Goal: Transaction & Acquisition: Subscribe to service/newsletter

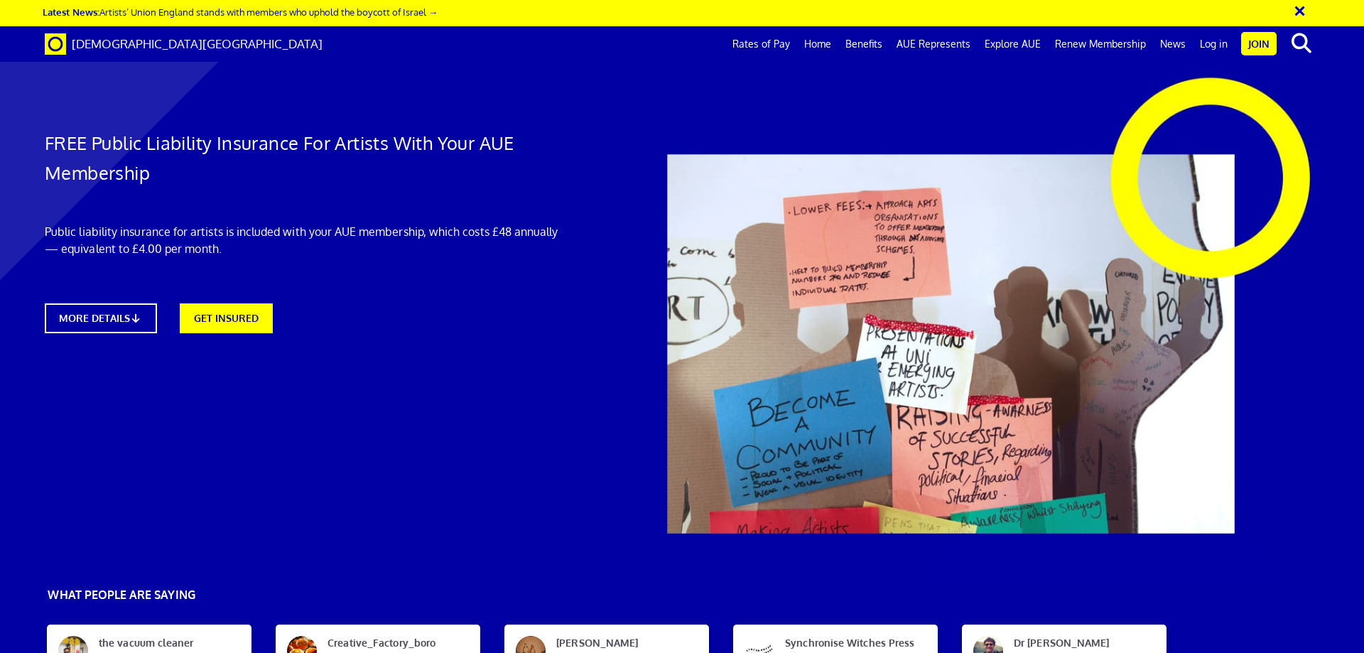
scroll to position [0, 22]
click at [122, 310] on link "MORE DETAILS" at bounding box center [100, 318] width 123 height 33
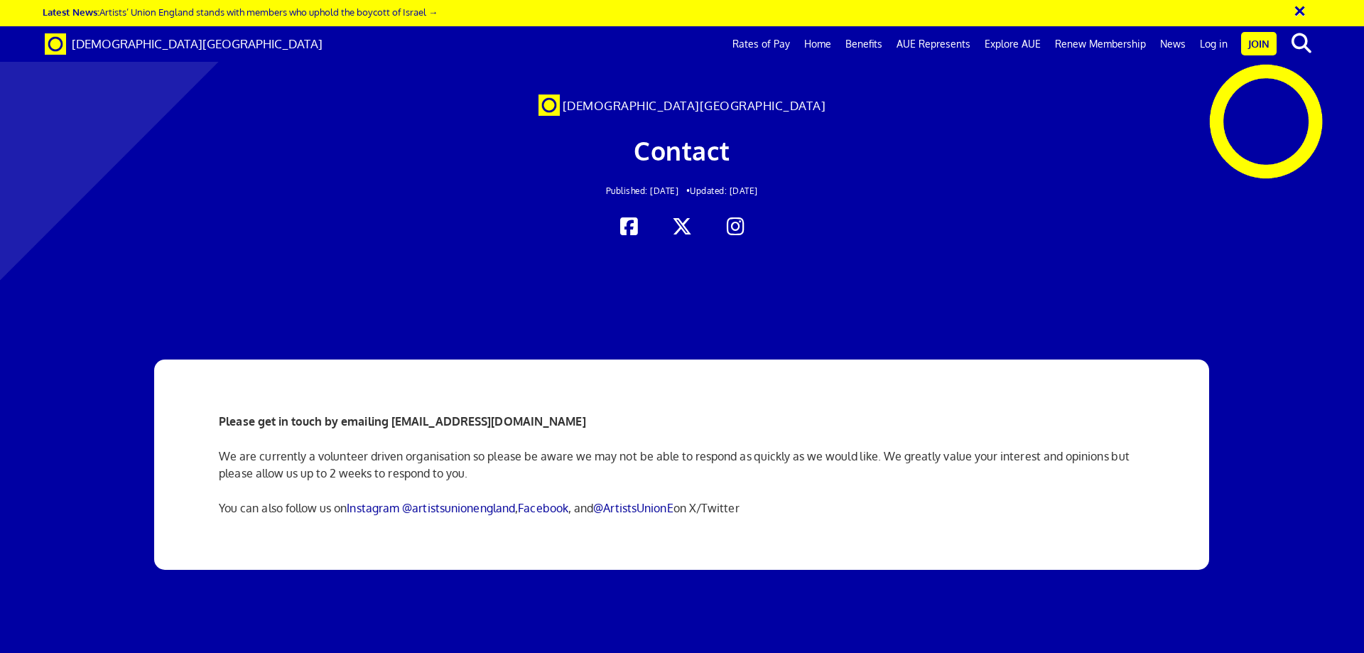
scroll to position [0, 22]
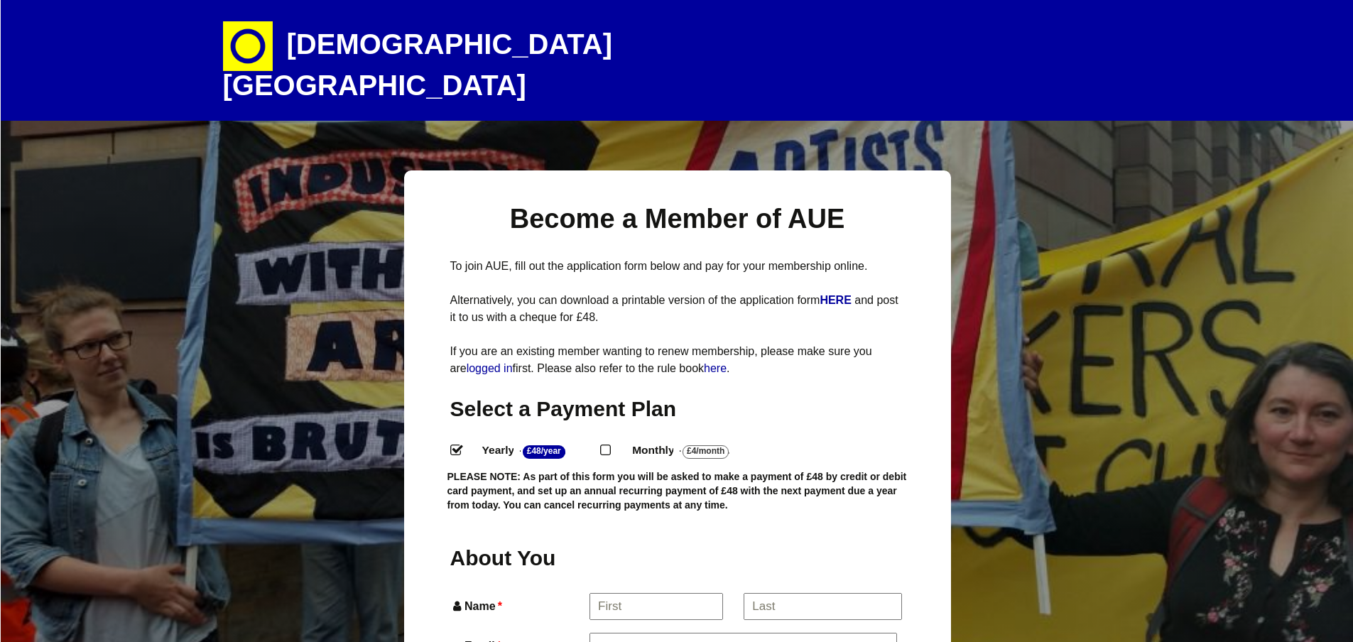
select select
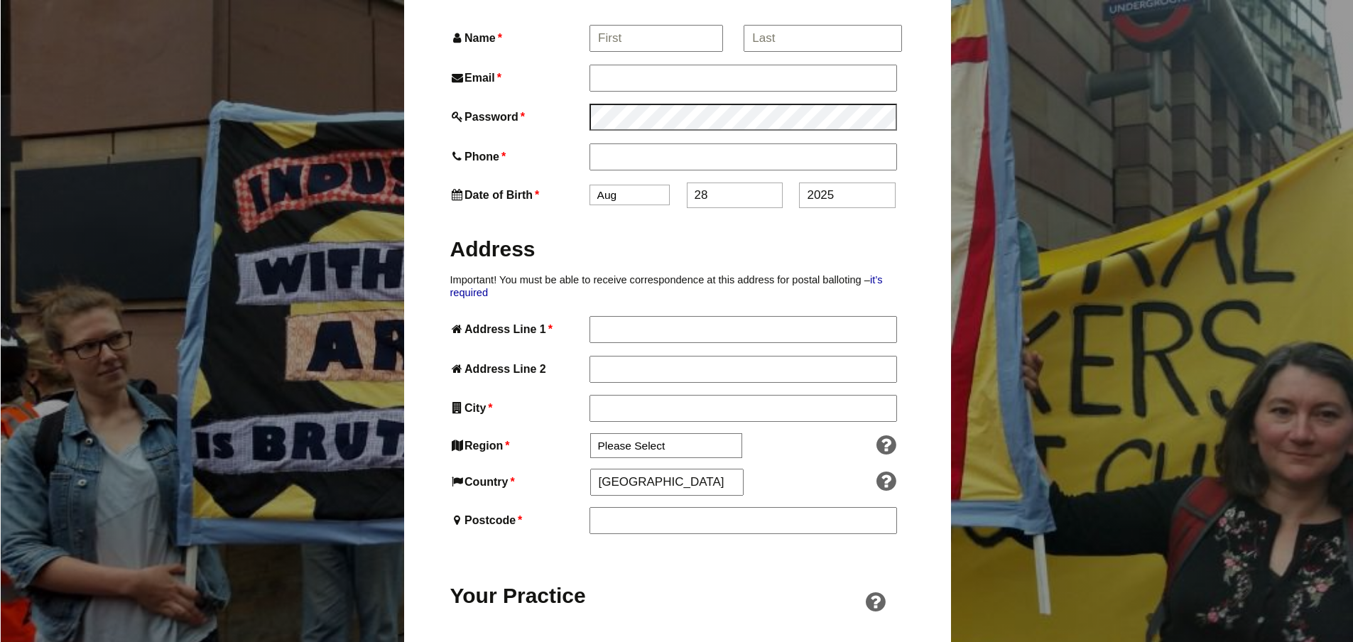
scroll to position [639, 0]
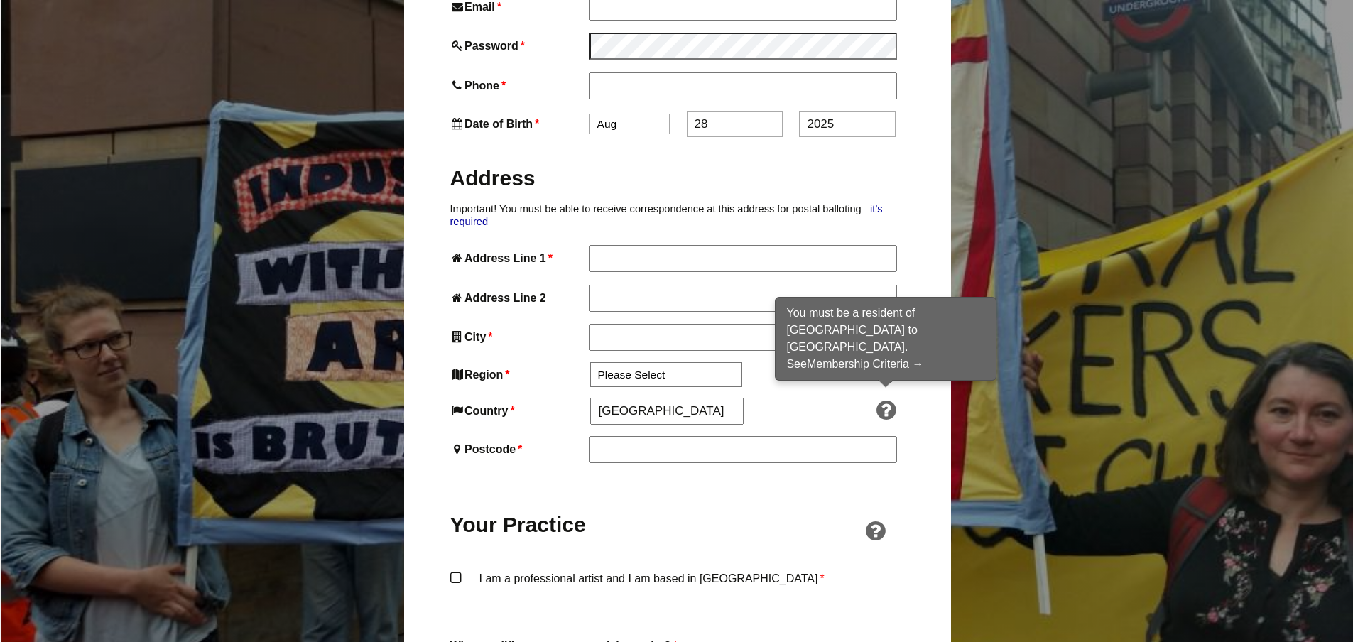
click at [889, 399] on icon at bounding box center [885, 410] width 29 height 23
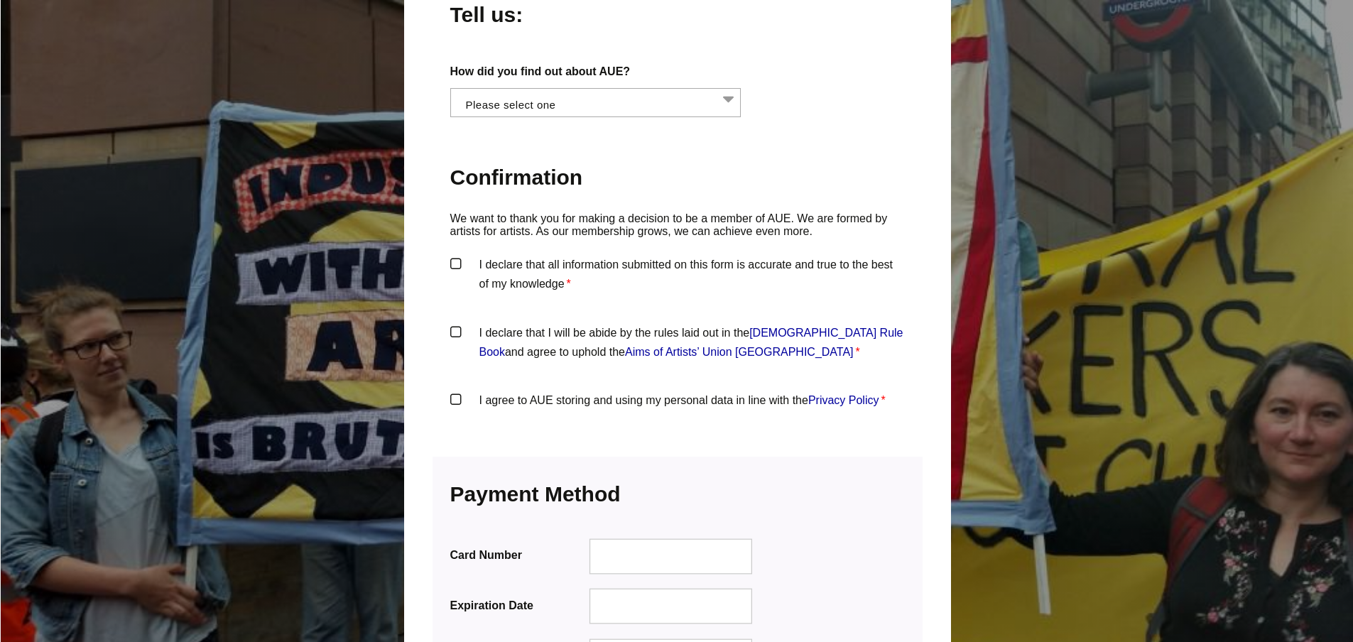
scroll to position [1491, 0]
